Goal: Transaction & Acquisition: Obtain resource

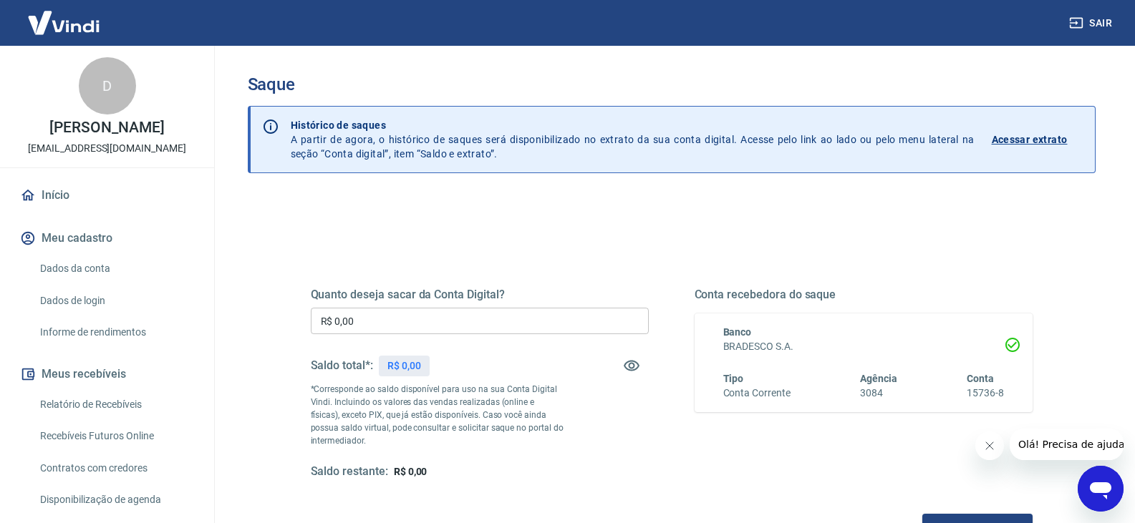
click at [408, 329] on input "R$ 0,00" at bounding box center [480, 321] width 338 height 26
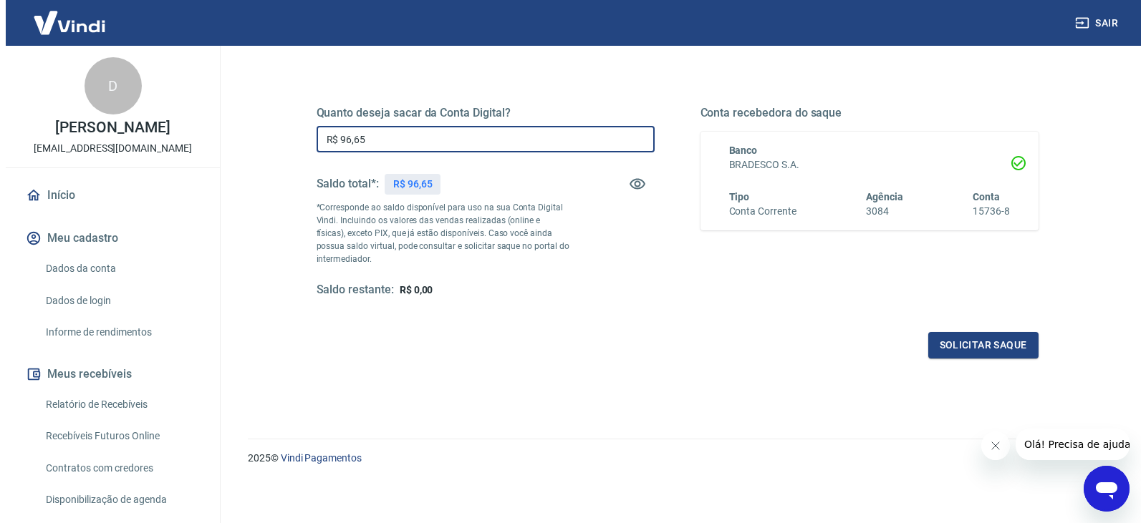
scroll to position [185, 0]
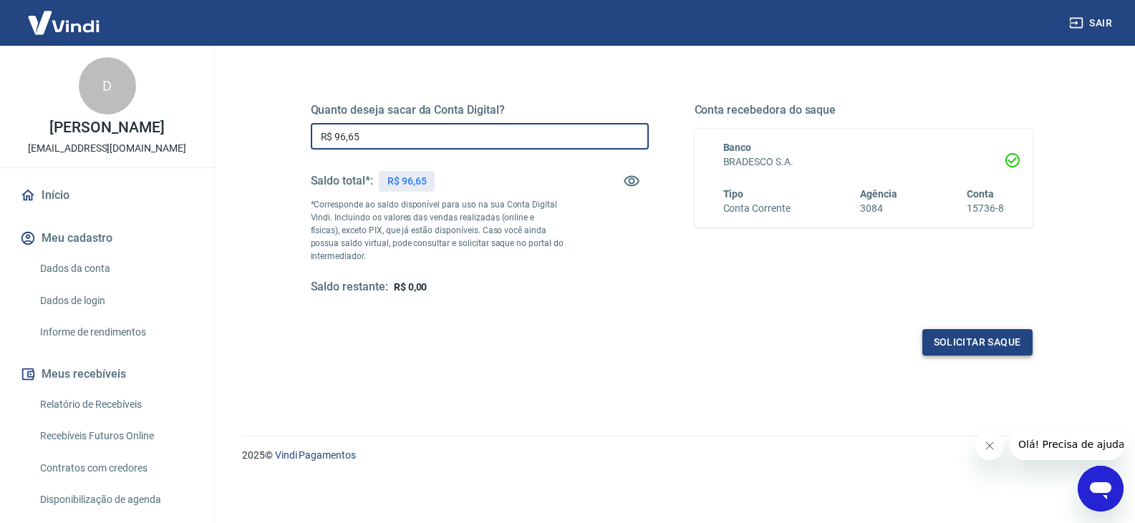
type input "R$ 96,65"
click at [946, 339] on button "Solicitar saque" at bounding box center [977, 342] width 110 height 26
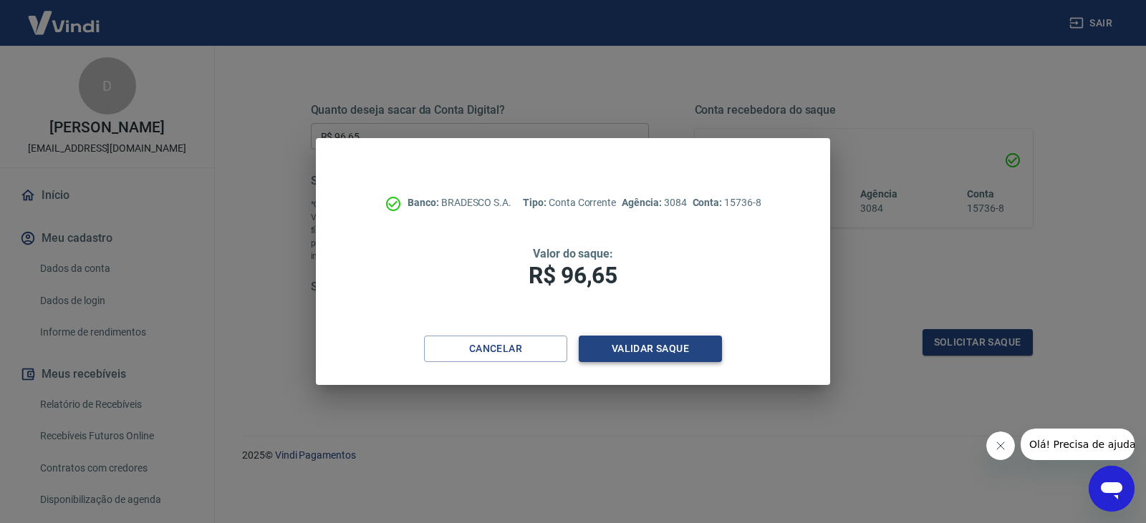
click at [641, 339] on button "Validar saque" at bounding box center [649, 349] width 143 height 26
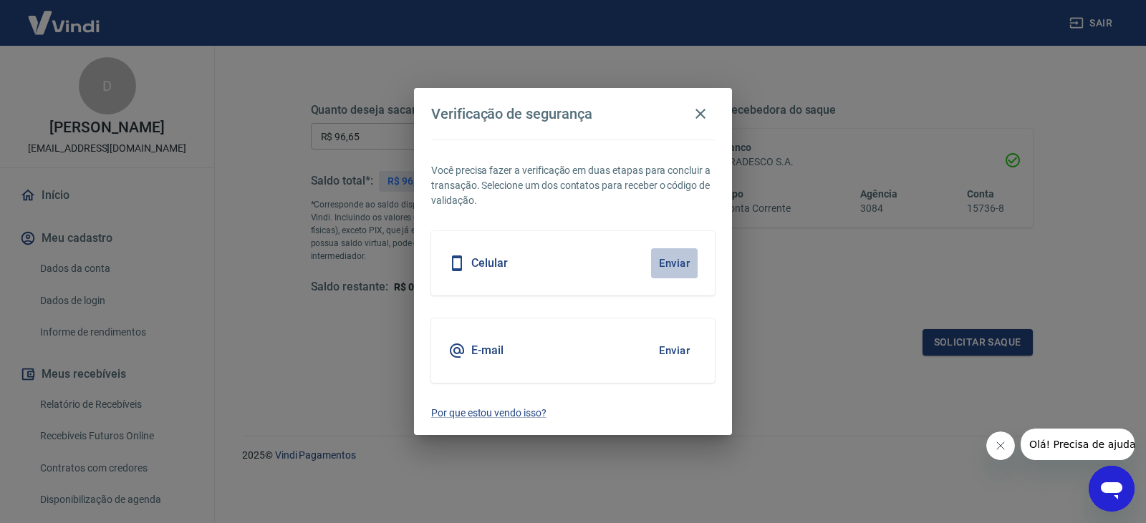
click at [676, 266] on button "Enviar" at bounding box center [674, 263] width 47 height 30
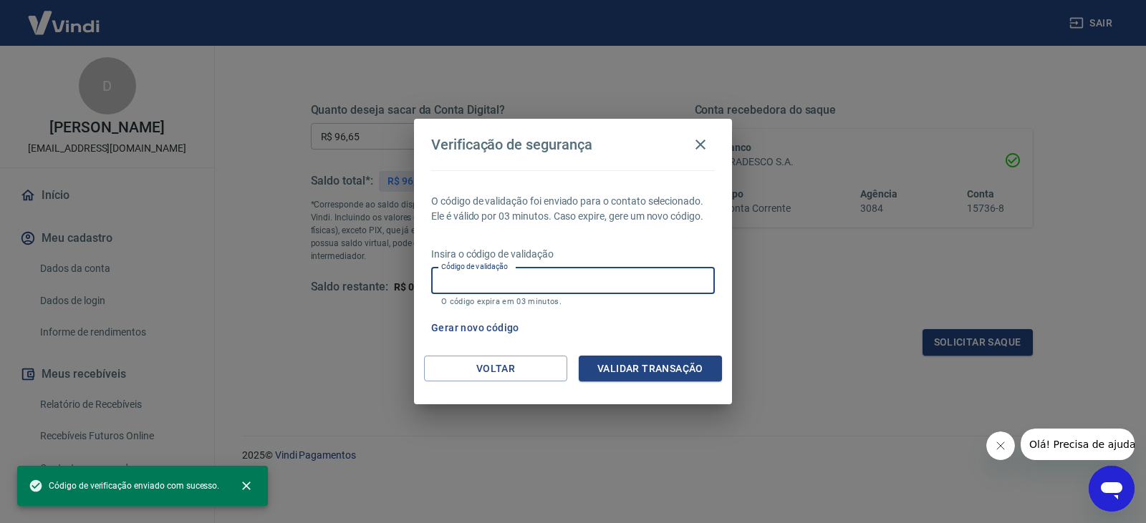
click at [641, 274] on input "Código de validação" at bounding box center [573, 281] width 284 height 26
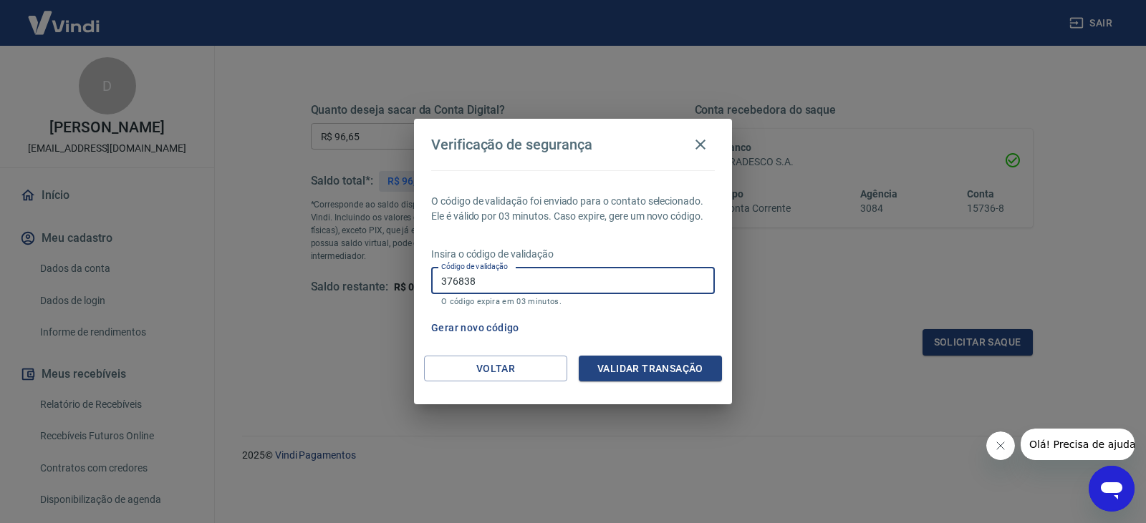
type input "376838"
click at [643, 364] on button "Validar transação" at bounding box center [649, 369] width 143 height 26
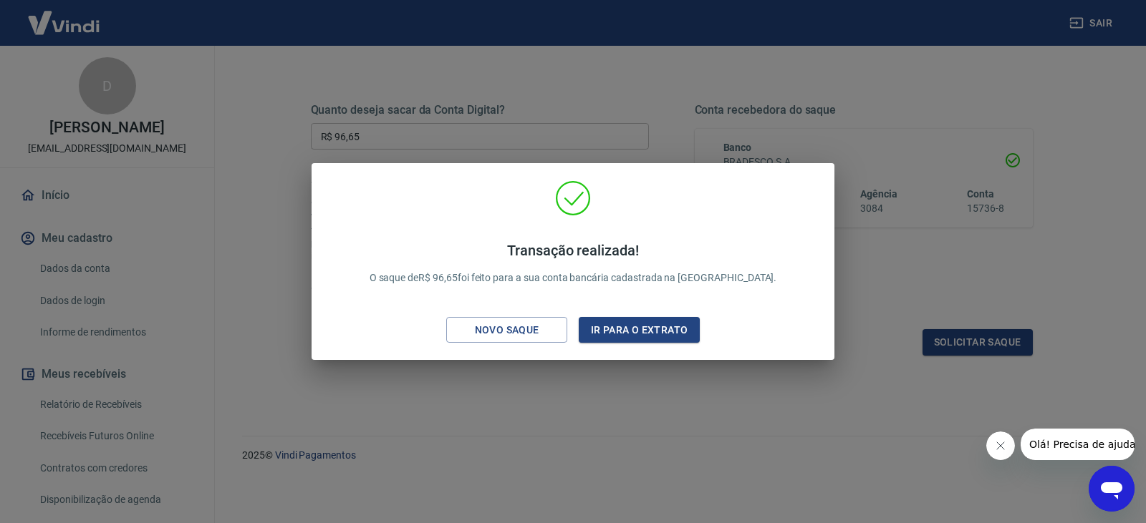
click at [667, 127] on div "Transação realizada! O saque de R$ 96,65 foi feito para a sua conta bancária ca…" at bounding box center [573, 261] width 1146 height 523
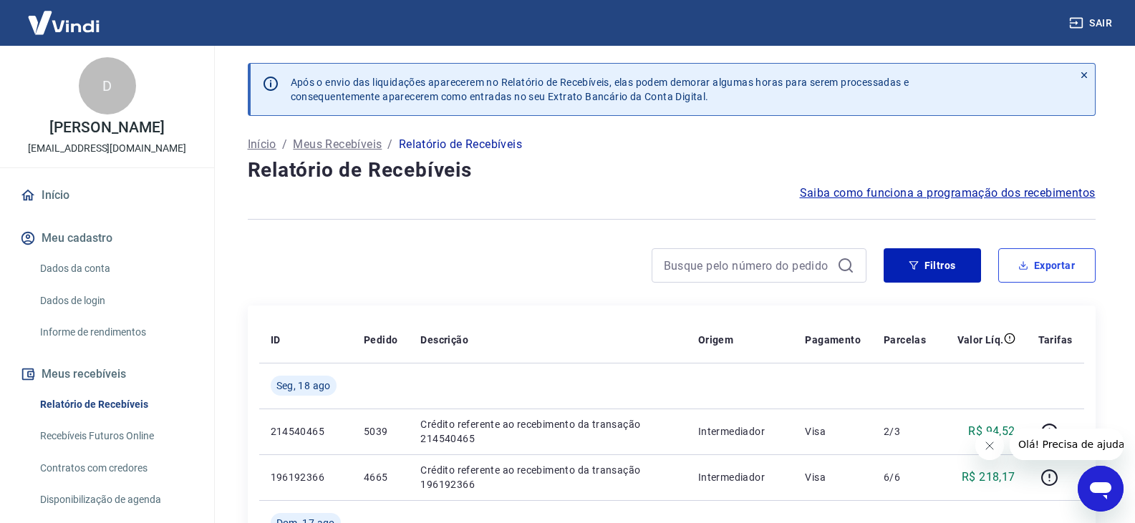
click at [1028, 249] on button "Exportar" at bounding box center [1046, 265] width 97 height 34
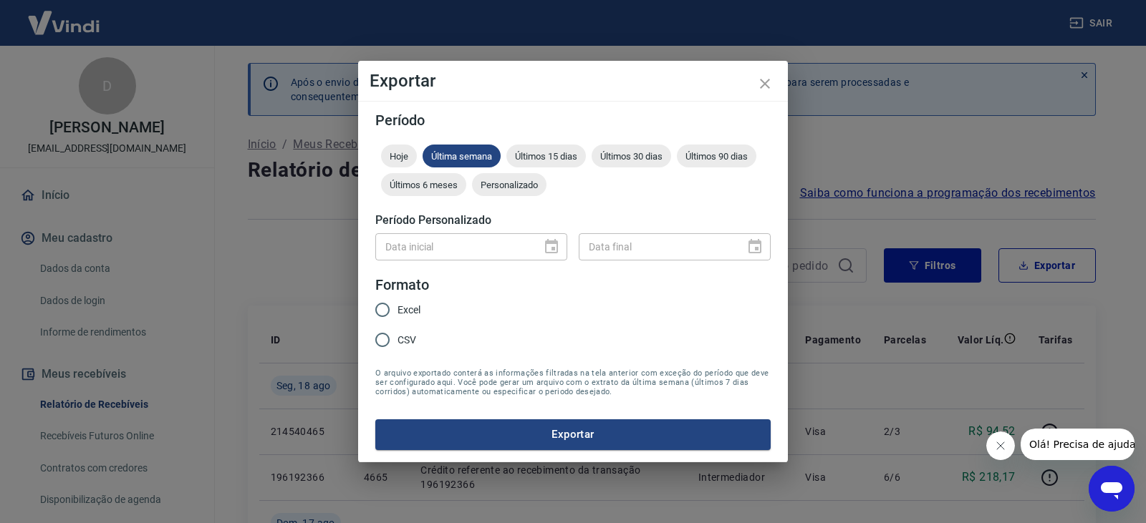
click at [502, 172] on div "Hoje Última semana Últimos 15 dias Últimos 30 dias Últimos 90 dias Últimos 6 me…" at bounding box center [572, 173] width 395 height 57
click at [529, 191] on div "Personalizado" at bounding box center [509, 184] width 74 height 23
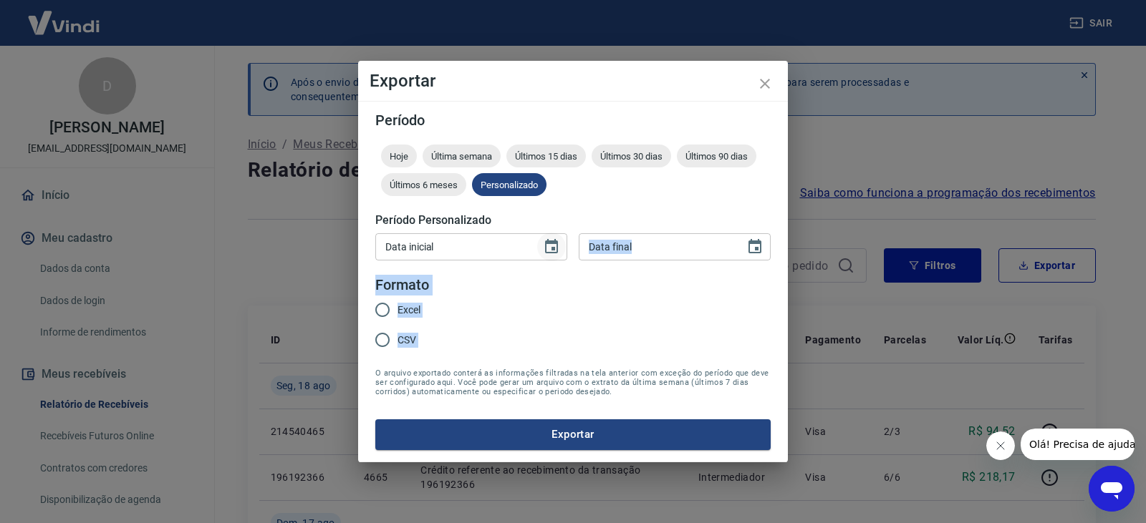
click at [561, 263] on form "Período Hoje Última semana Últimos 15 dias Últimos 30 dias Últimos 90 dias Últi…" at bounding box center [572, 281] width 395 height 336
click at [555, 253] on icon "Choose date" at bounding box center [551, 246] width 13 height 14
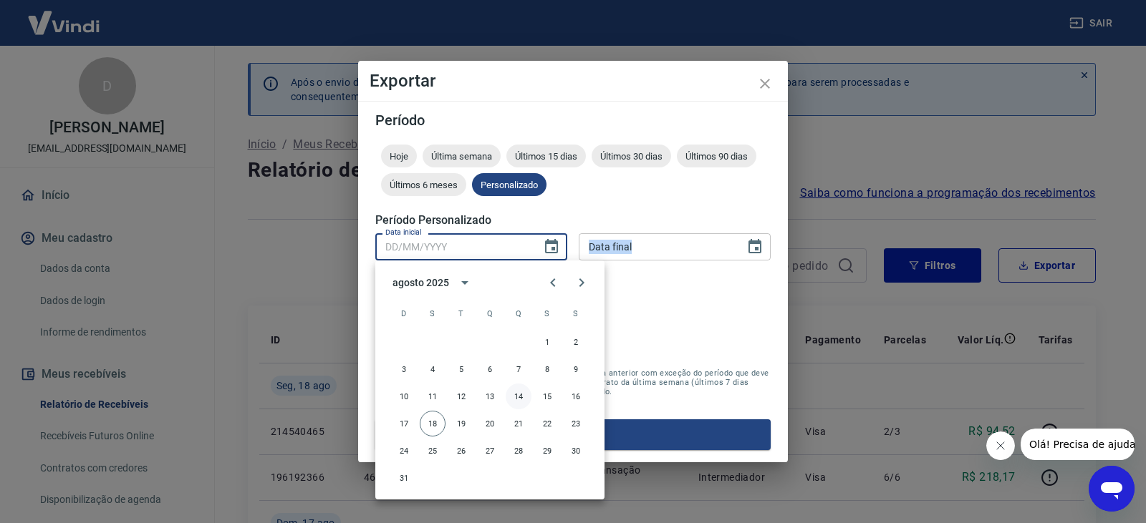
click at [518, 398] on button "14" at bounding box center [518, 397] width 26 height 26
type input "14/08/2025"
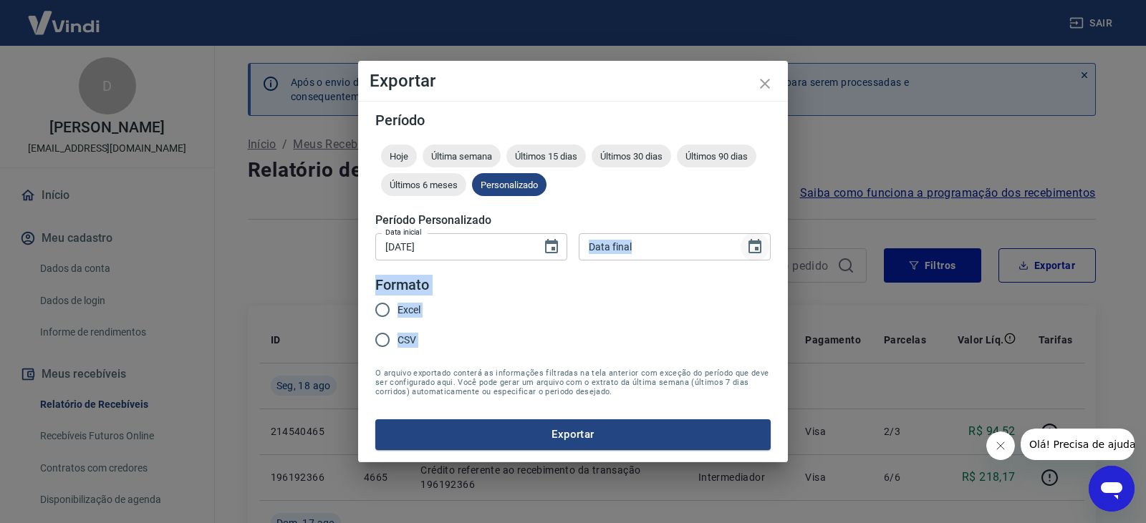
click at [753, 241] on icon "Choose date" at bounding box center [754, 246] width 13 height 14
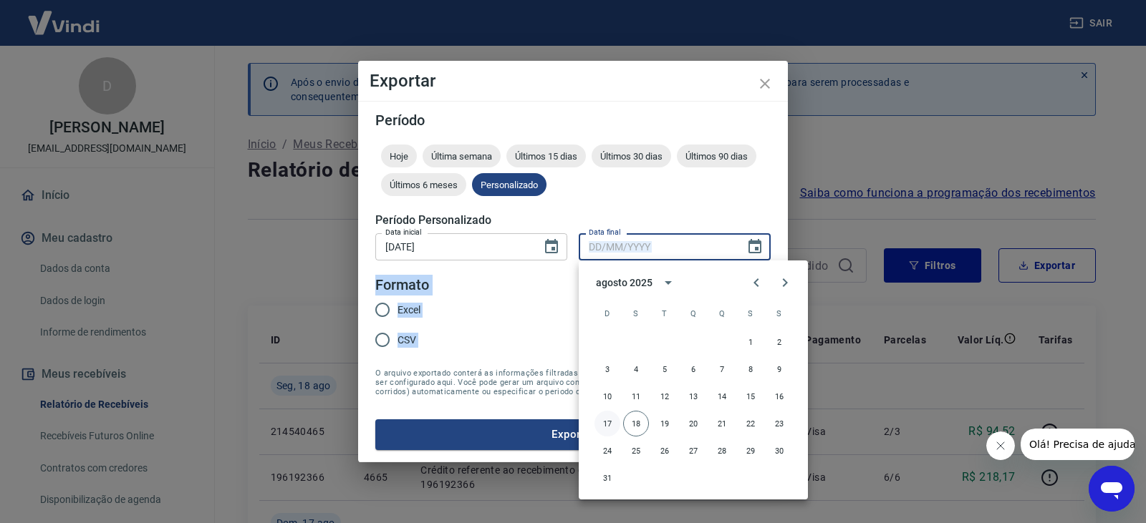
click at [616, 429] on button "17" at bounding box center [607, 424] width 26 height 26
type input "17/08/2025"
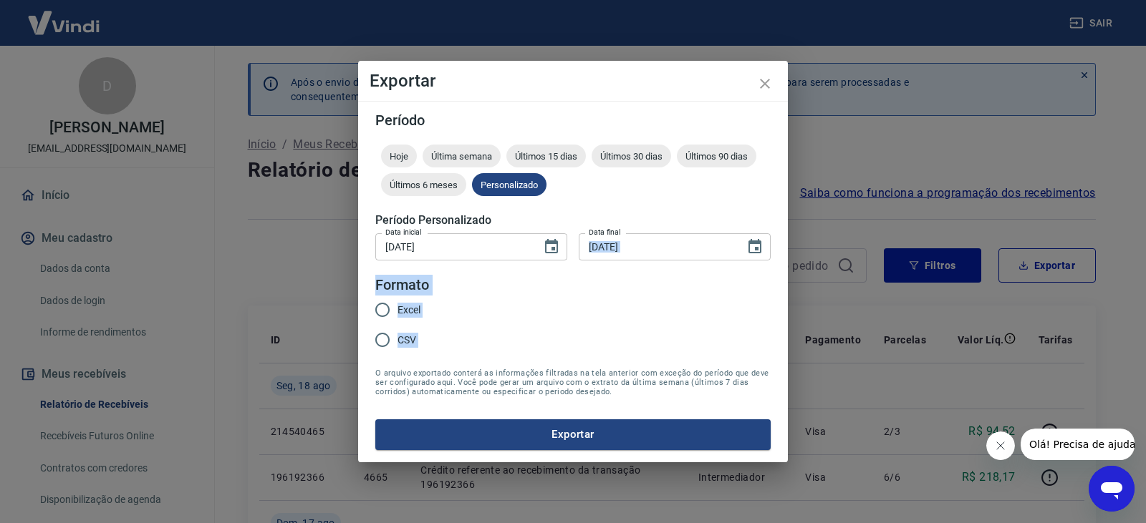
click at [374, 309] on input "Excel" at bounding box center [382, 310] width 30 height 30
radio input "true"
click at [537, 364] on form "Período Hoje Última semana Últimos 15 dias Últimos 30 dias Últimos 90 dias Últi…" at bounding box center [572, 281] width 395 height 336
click at [509, 432] on button "Exportar" at bounding box center [572, 435] width 395 height 30
